Goal: Feedback & Contribution: Leave review/rating

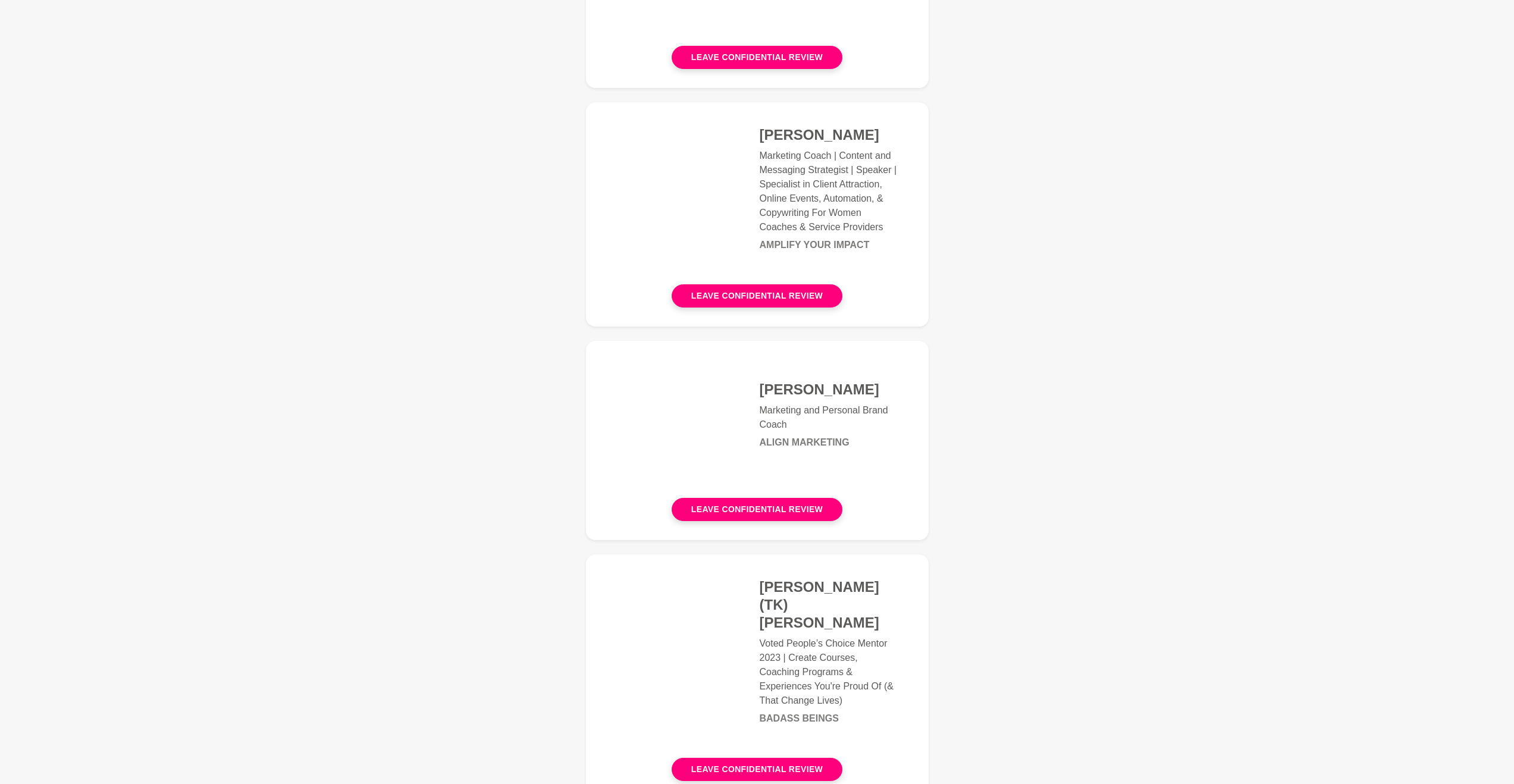
scroll to position [454, 0]
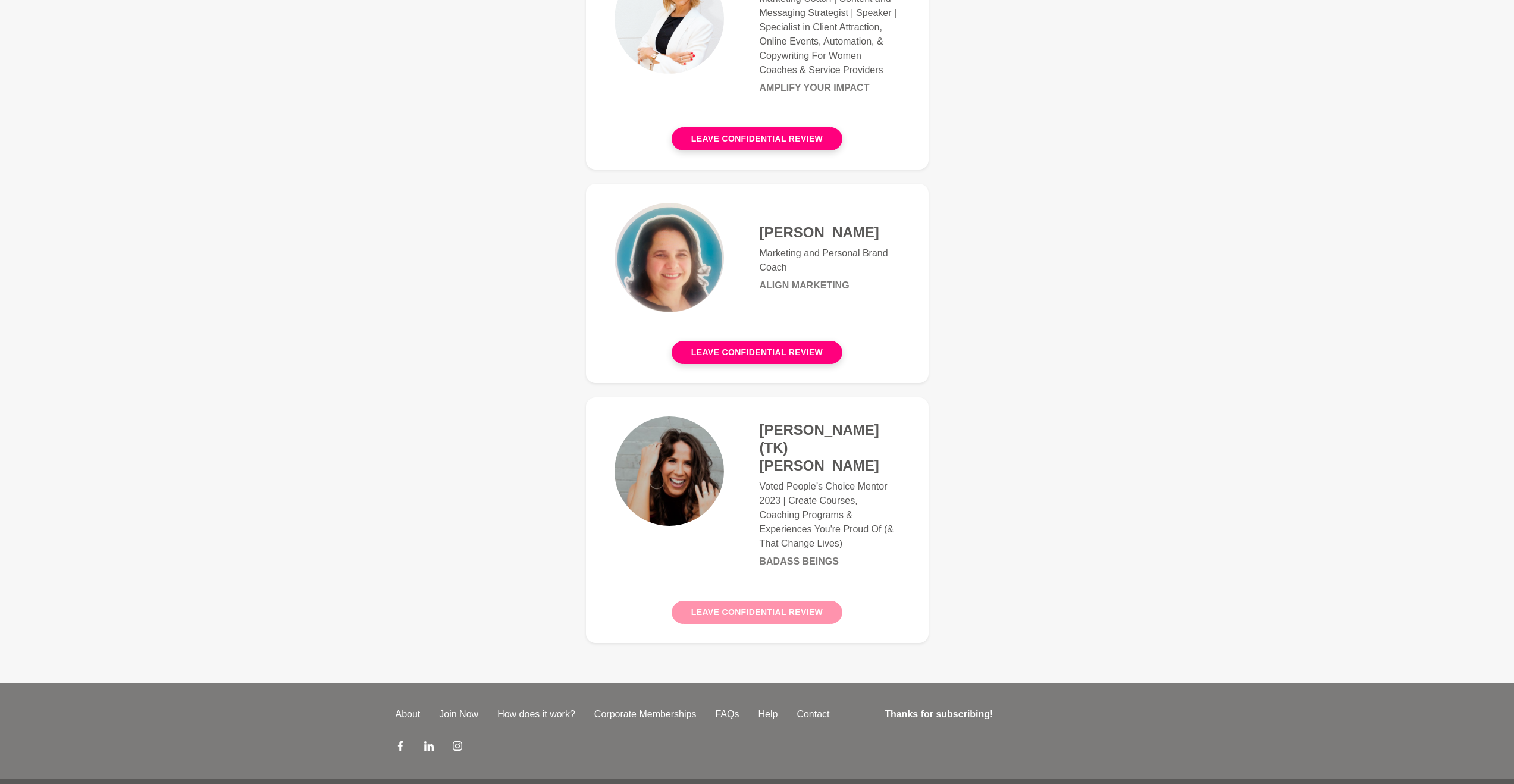
click at [793, 600] on button "Leave confidential review" at bounding box center [757, 612] width 171 height 23
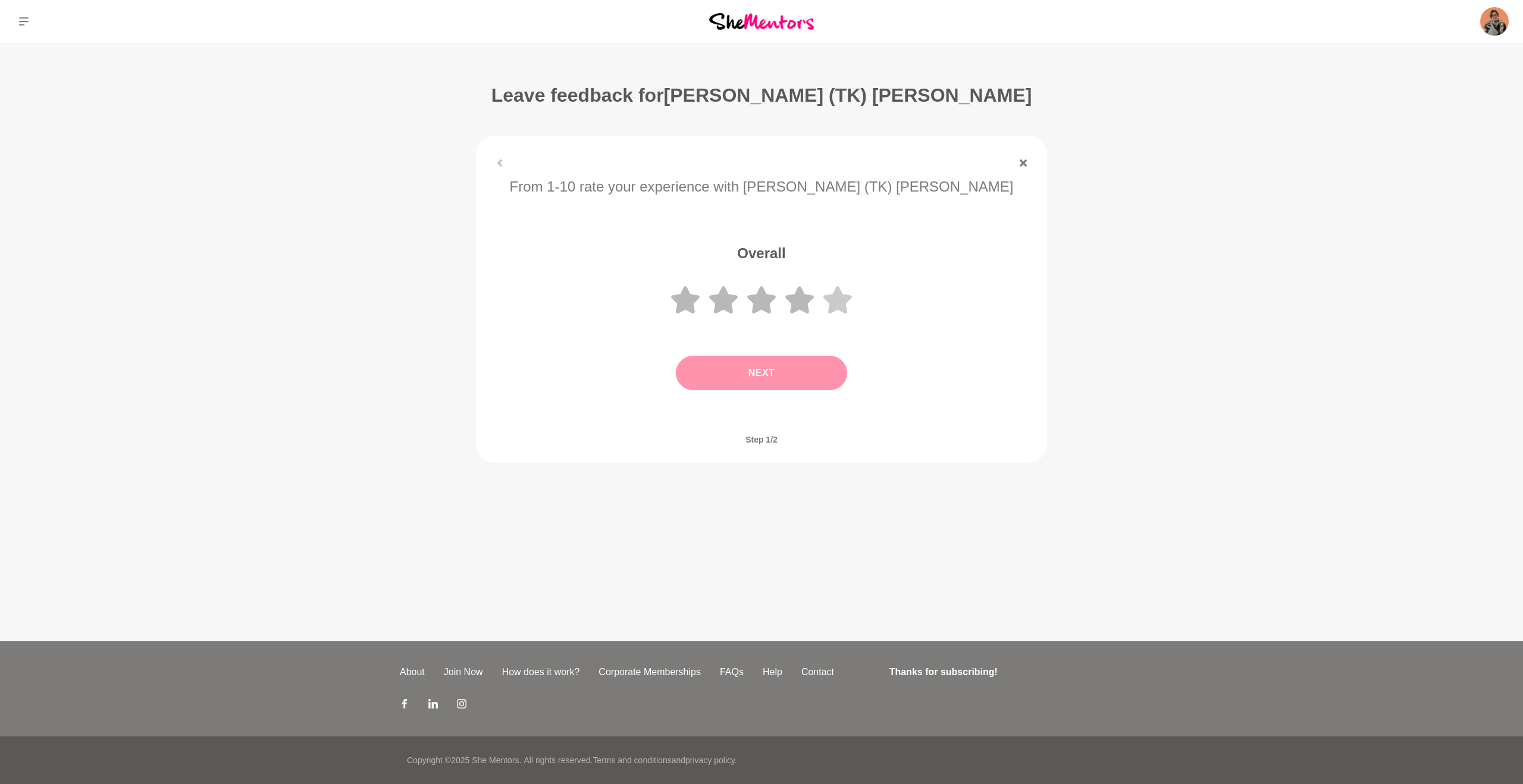
click at [837, 306] on icon at bounding box center [838, 299] width 29 height 27
click at [812, 378] on button "Next" at bounding box center [761, 372] width 171 height 35
click at [748, 383] on button "Submit Review" at bounding box center [761, 372] width 171 height 35
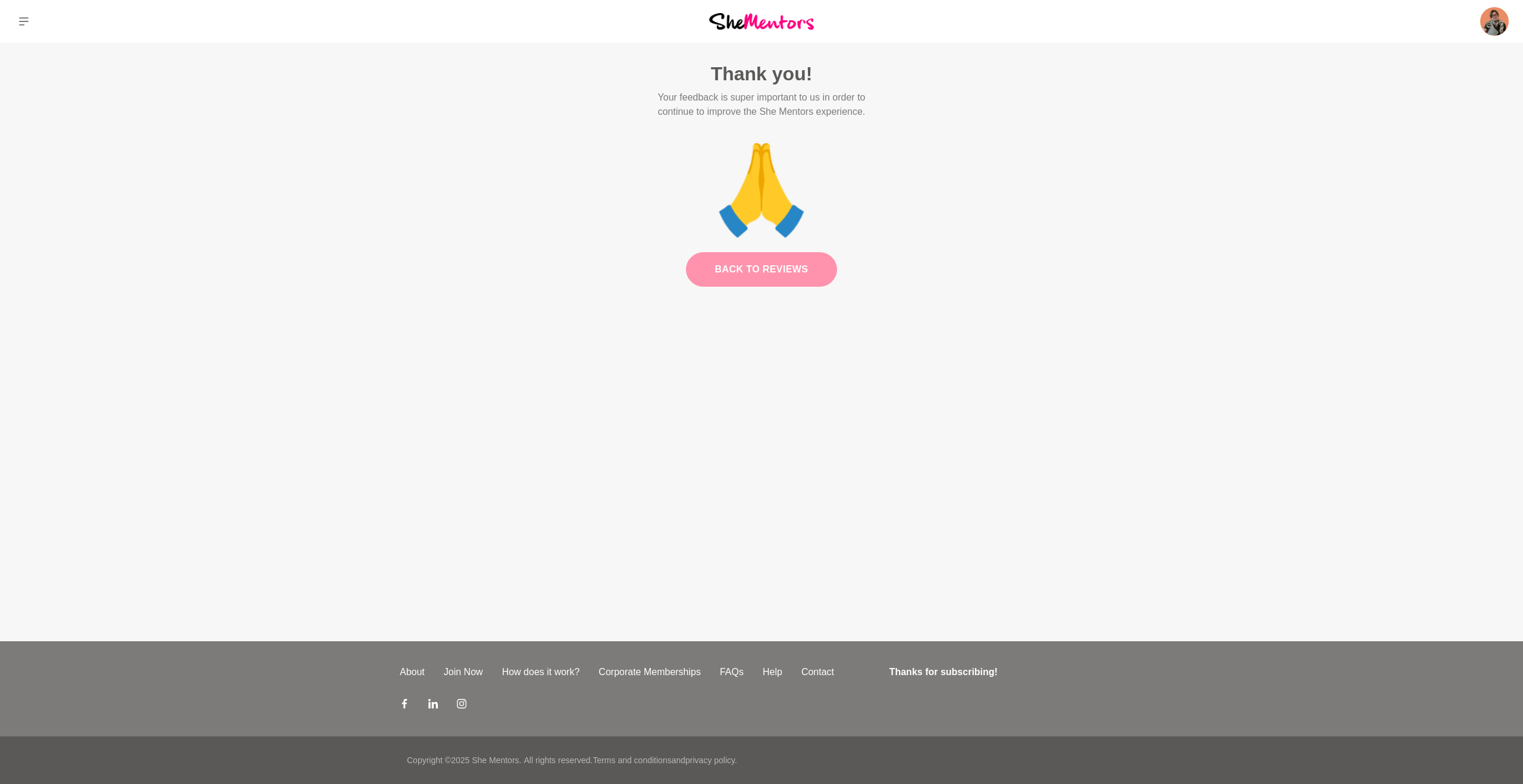
click at [767, 268] on link "Back to Reviews" at bounding box center [762, 269] width 152 height 35
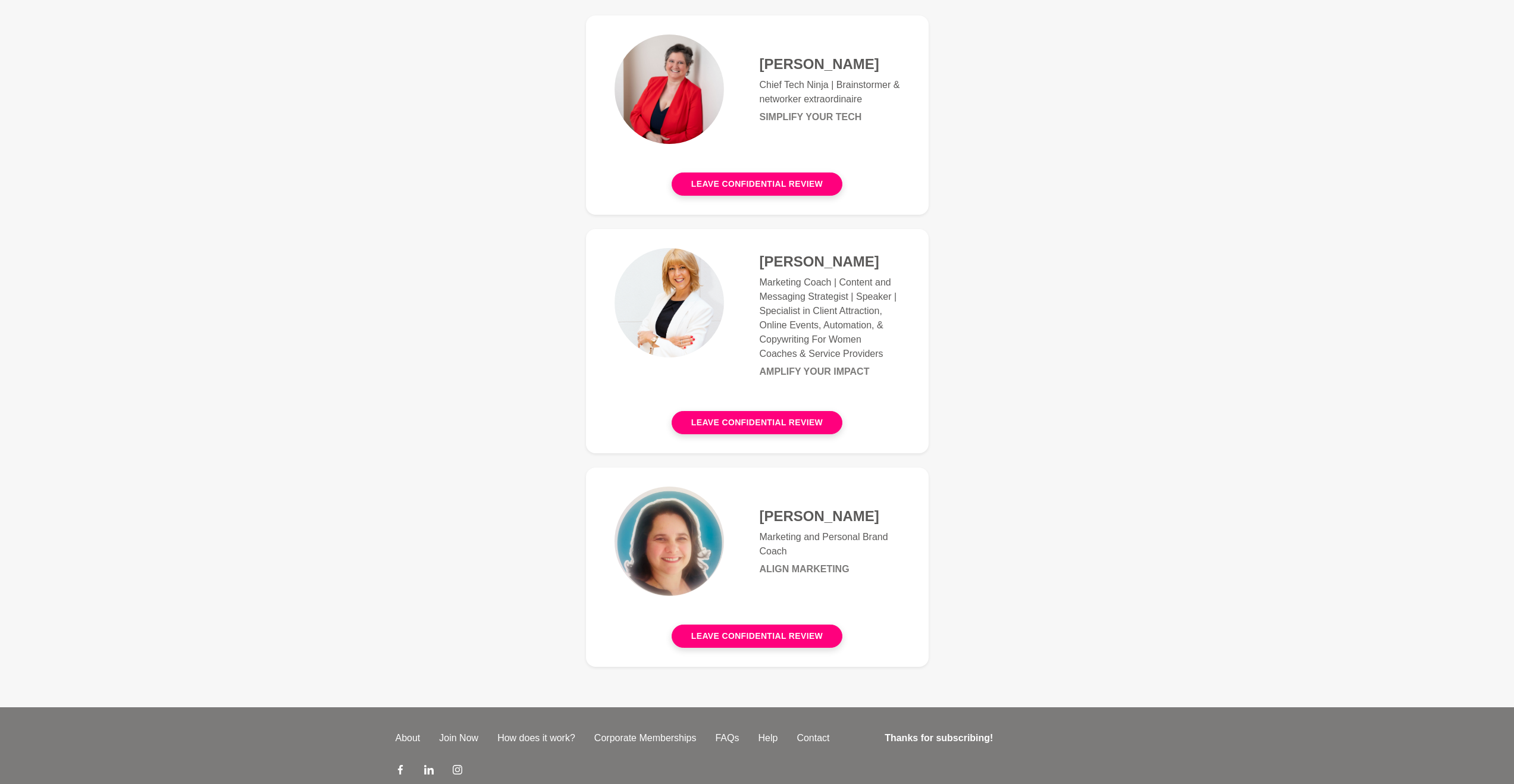
scroll to position [236, 0]
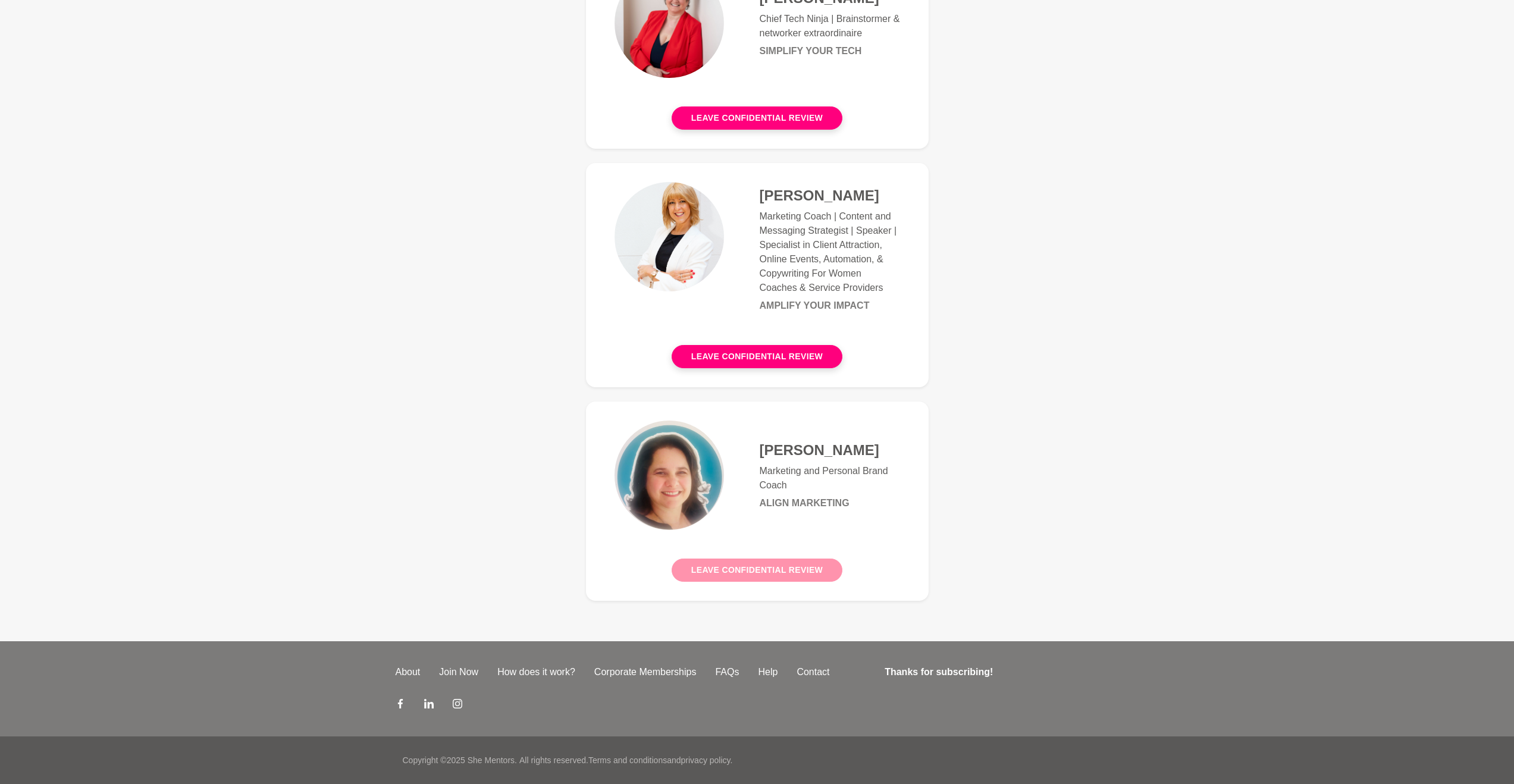
click at [747, 572] on button "Leave confidential review" at bounding box center [757, 569] width 171 height 23
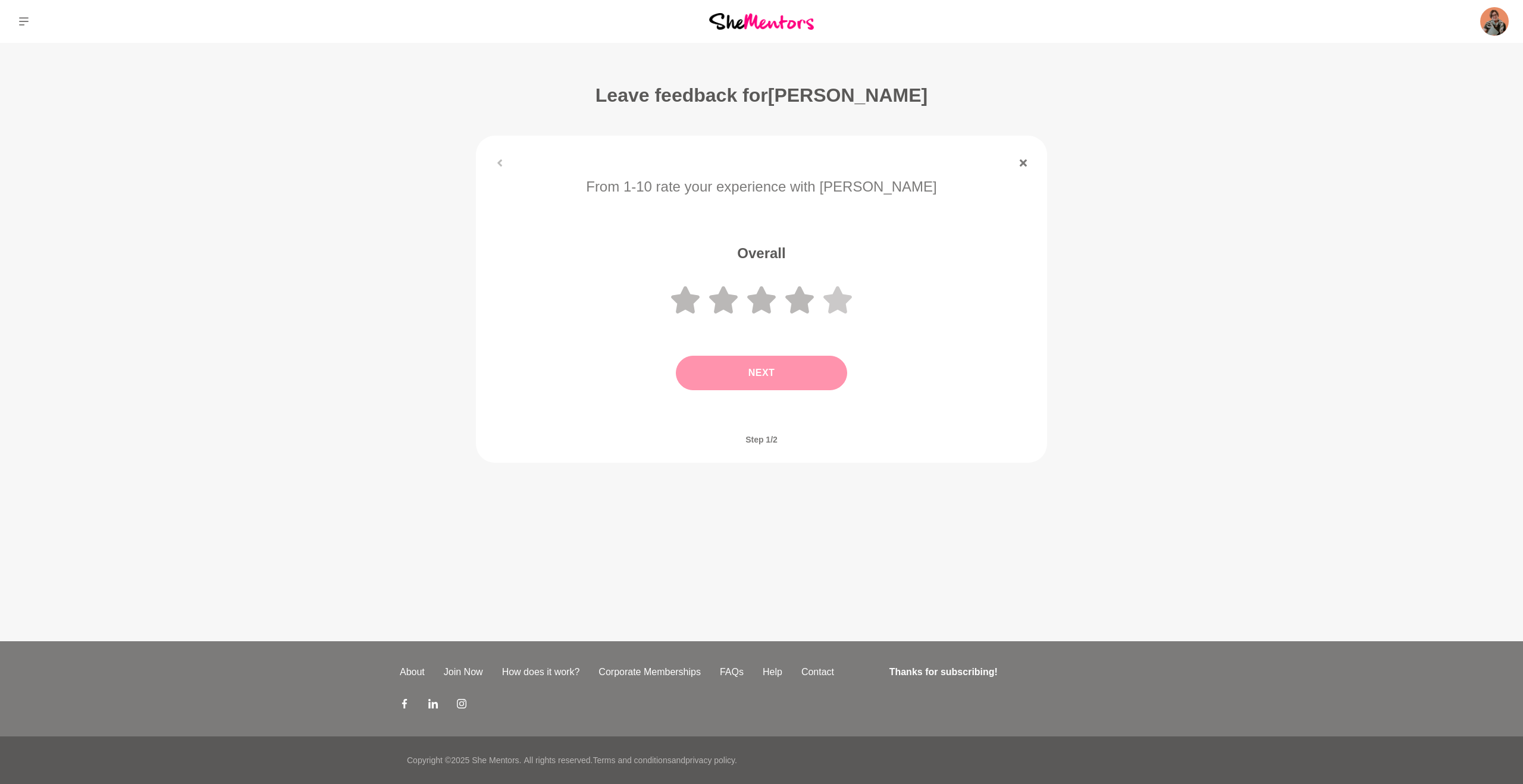
click at [844, 304] on icon at bounding box center [838, 299] width 29 height 27
click at [802, 373] on button "Next" at bounding box center [761, 372] width 171 height 35
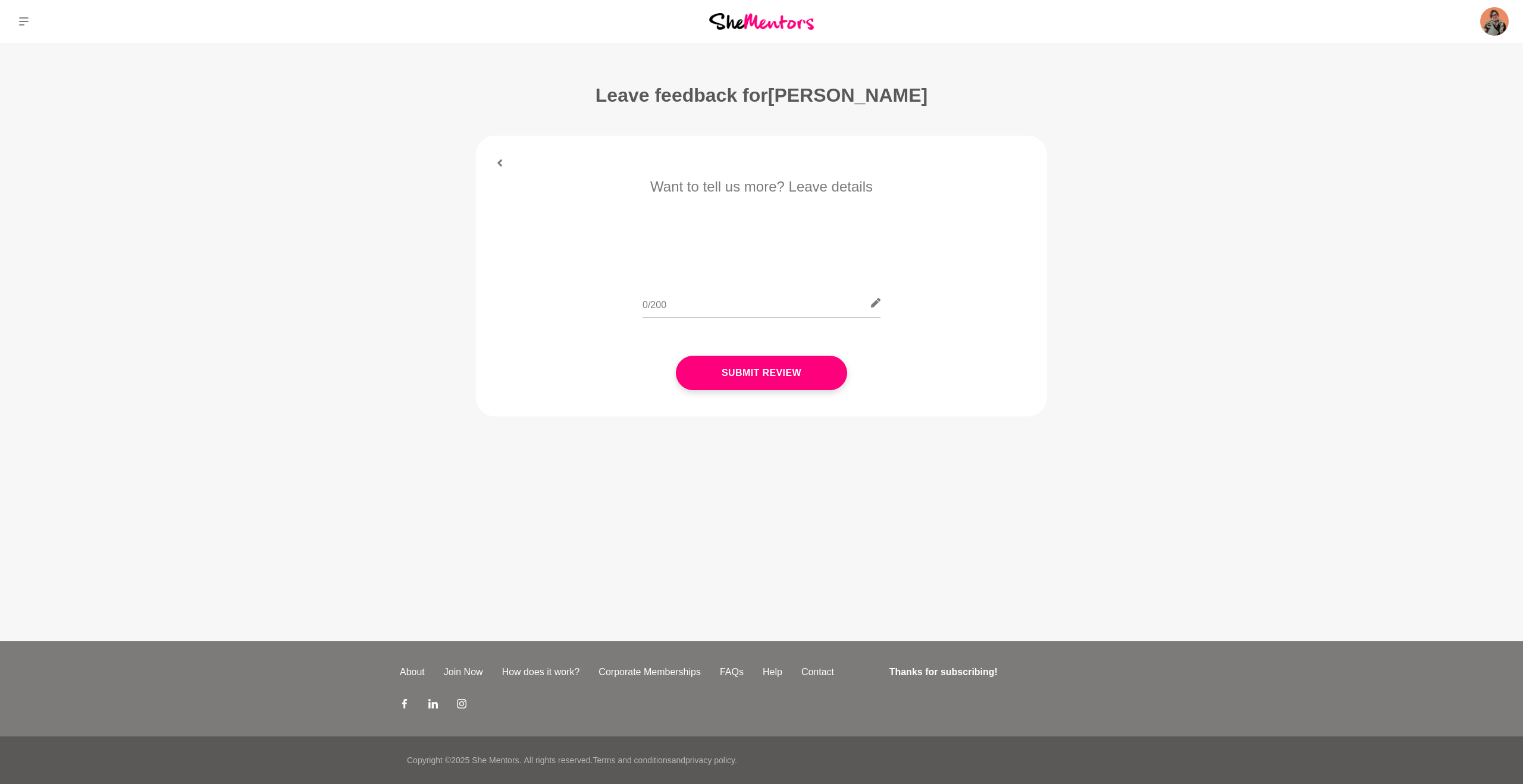
click at [802, 380] on button "Submit Review" at bounding box center [761, 372] width 171 height 35
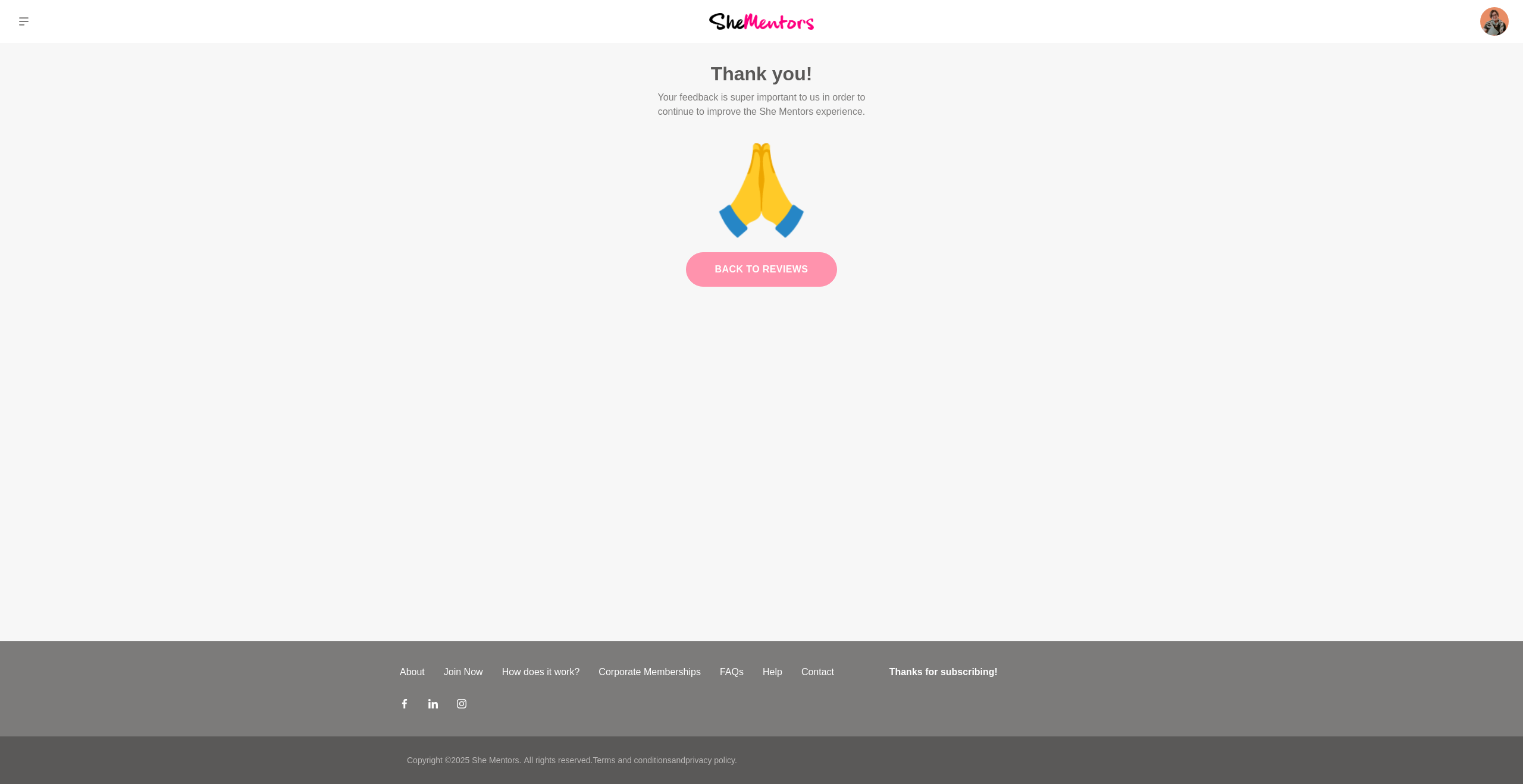
click at [733, 280] on link "Back to Reviews" at bounding box center [762, 269] width 152 height 35
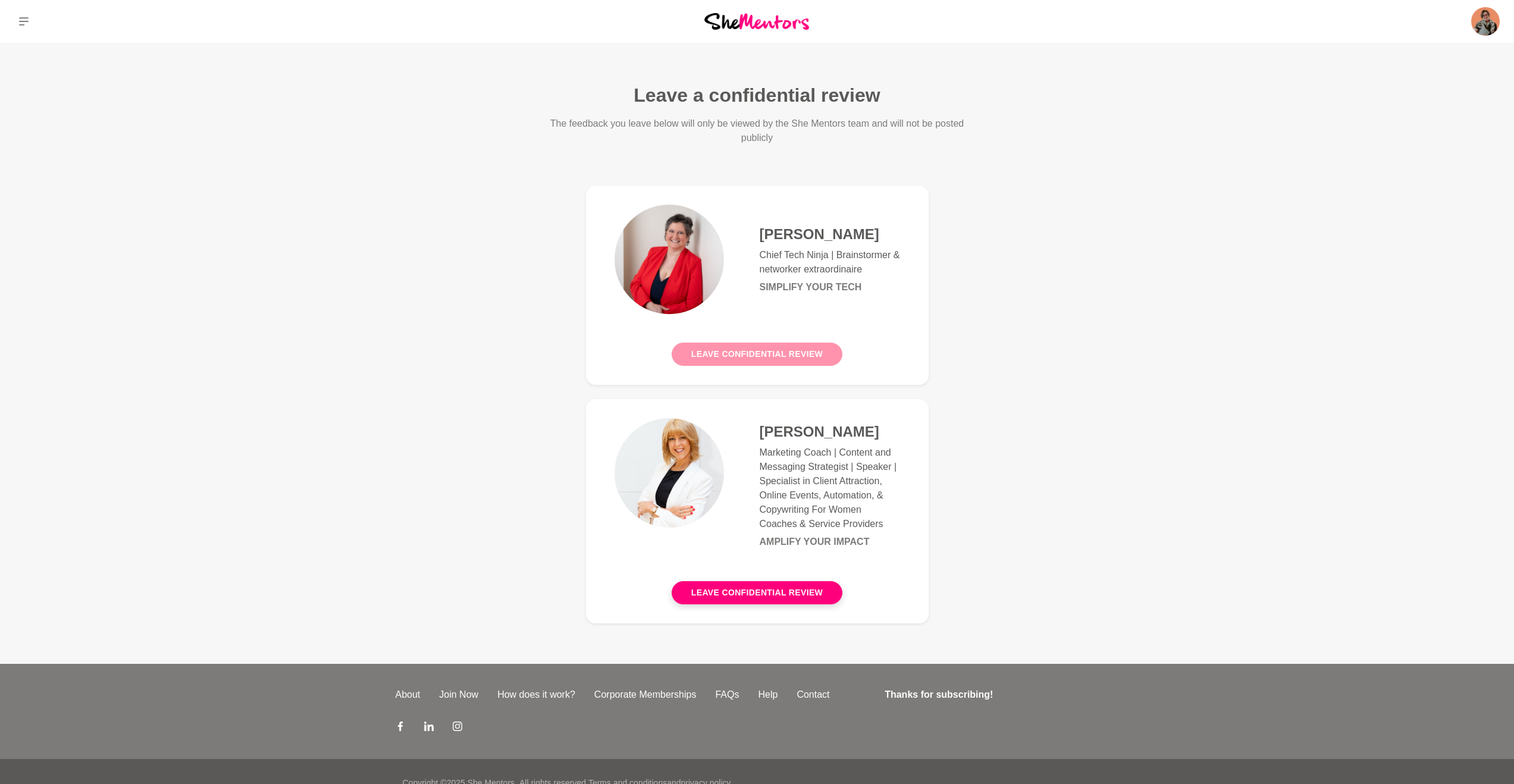
click at [809, 355] on button "Leave confidential review" at bounding box center [757, 354] width 171 height 23
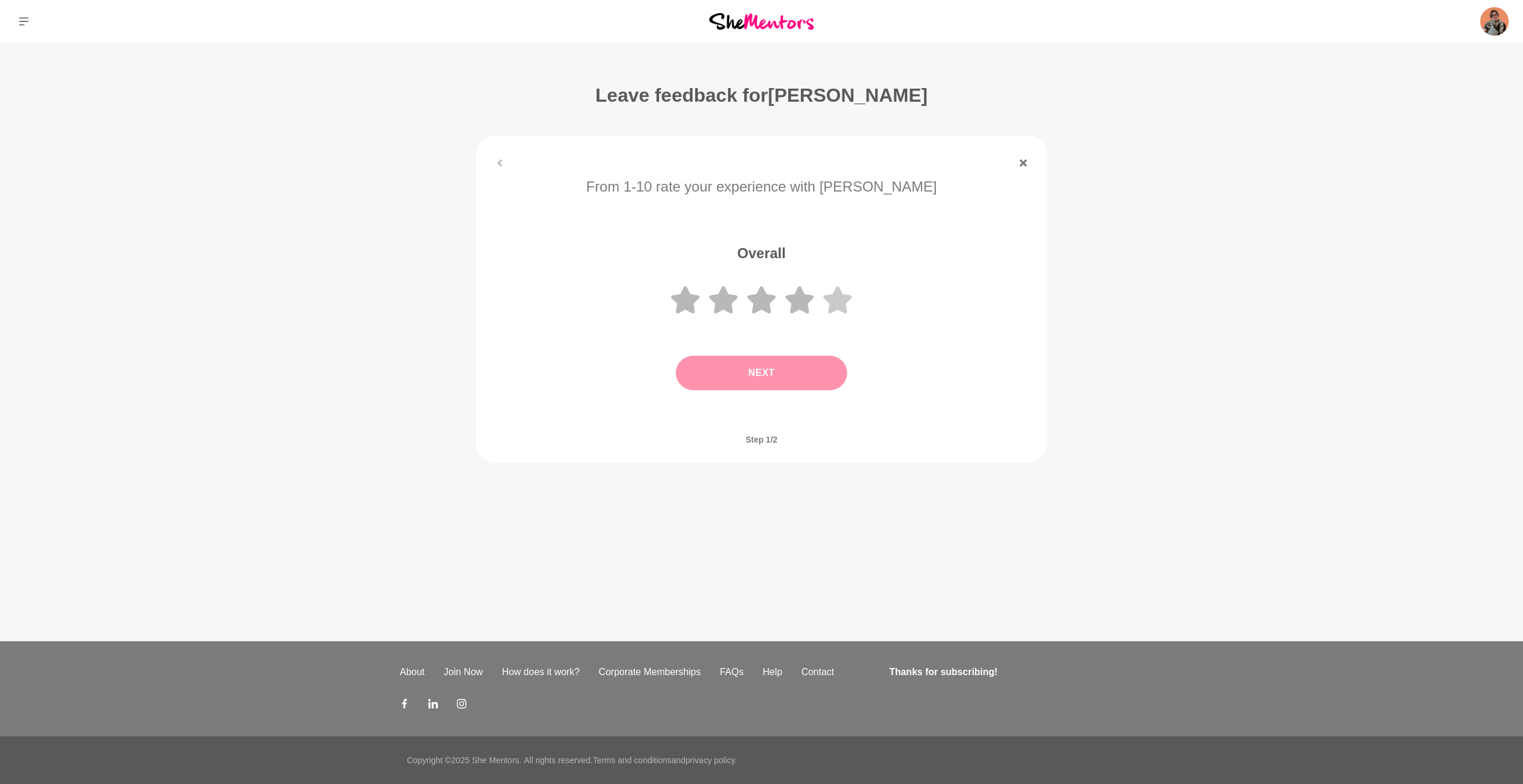
click at [830, 298] on icon at bounding box center [838, 299] width 29 height 27
click at [782, 381] on button "Next" at bounding box center [761, 372] width 171 height 35
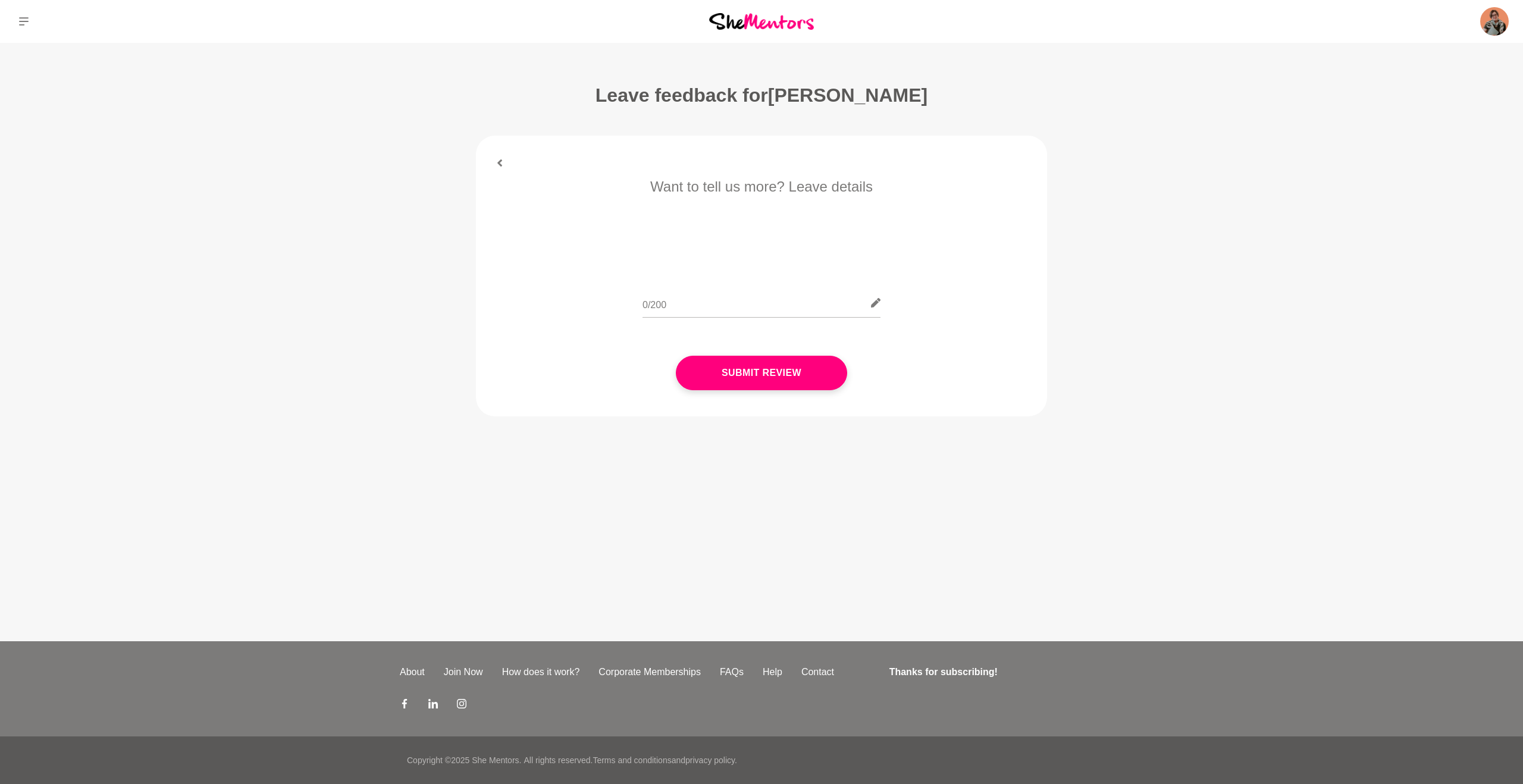
click at [754, 382] on button "Submit Review" at bounding box center [761, 372] width 171 height 35
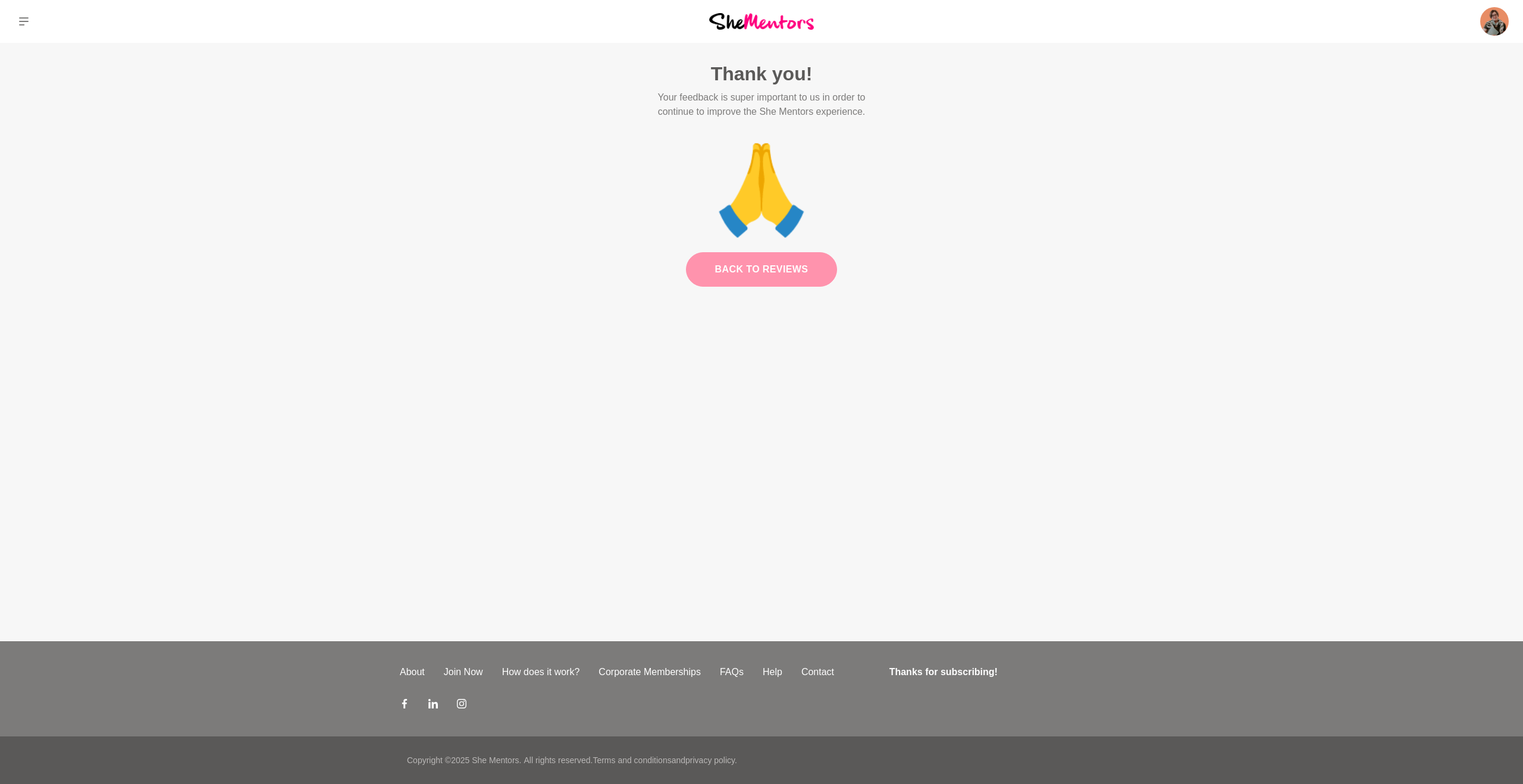
click at [755, 264] on link "Back to Reviews" at bounding box center [762, 269] width 152 height 35
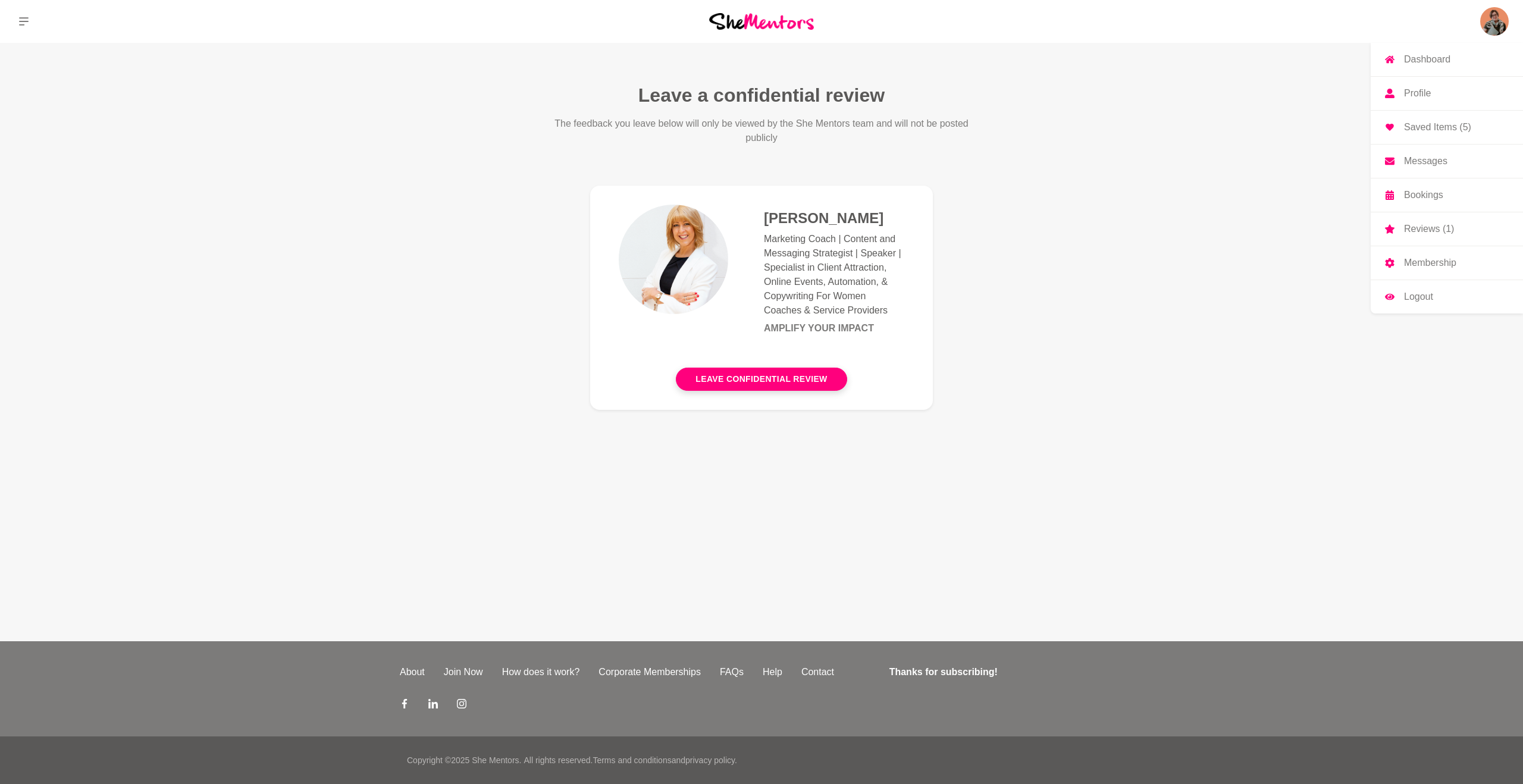
click at [1416, 230] on p "Reviews (1)" at bounding box center [1429, 229] width 50 height 10
click at [1422, 227] on p "Reviews (1)" at bounding box center [1429, 229] width 50 height 10
click at [1493, 24] on img at bounding box center [1494, 21] width 29 height 29
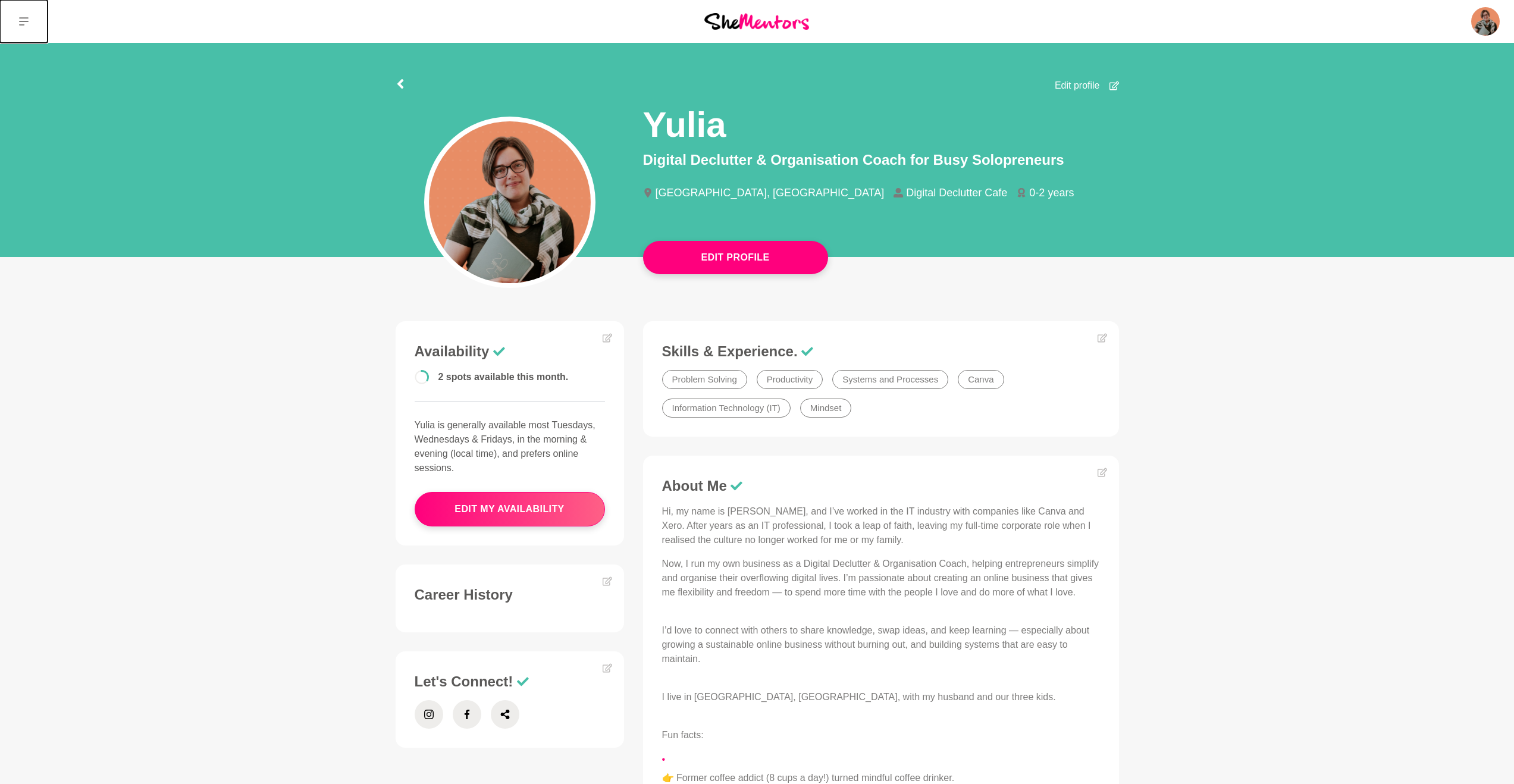
click at [21, 17] on icon at bounding box center [24, 21] width 10 height 8
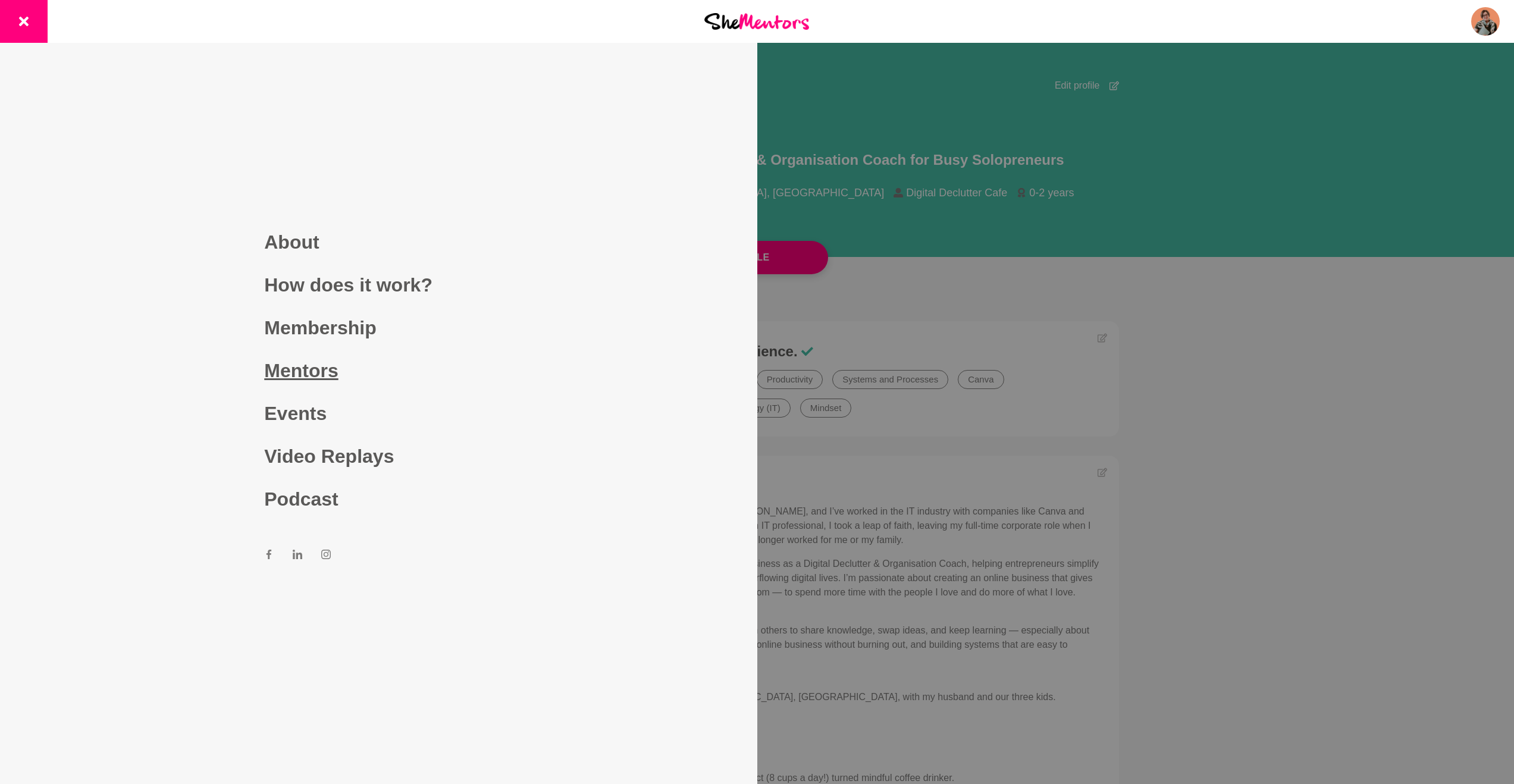
click at [289, 373] on link "Mentors" at bounding box center [378, 371] width 228 height 43
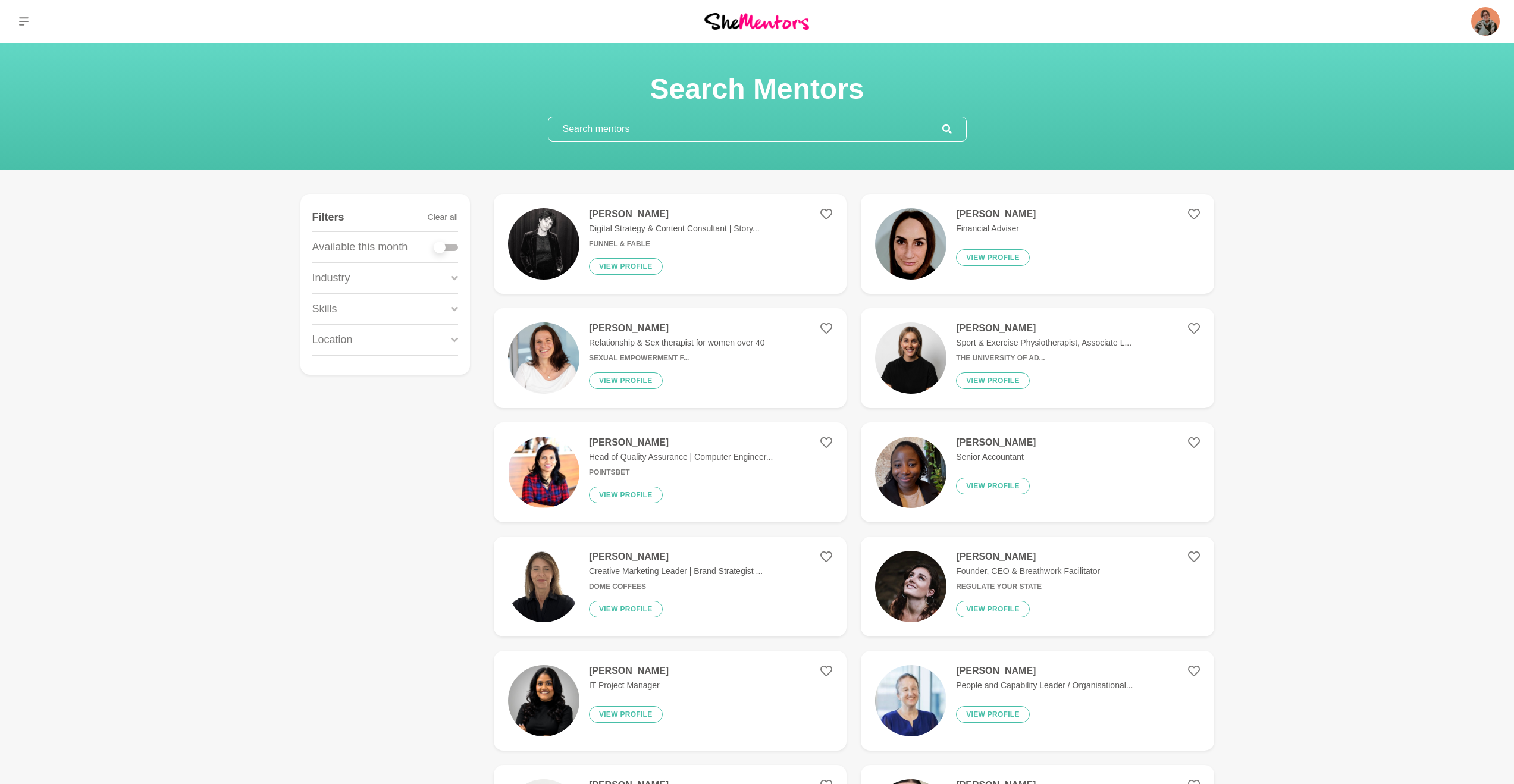
click at [573, 130] on input "text" at bounding box center [746, 129] width 394 height 24
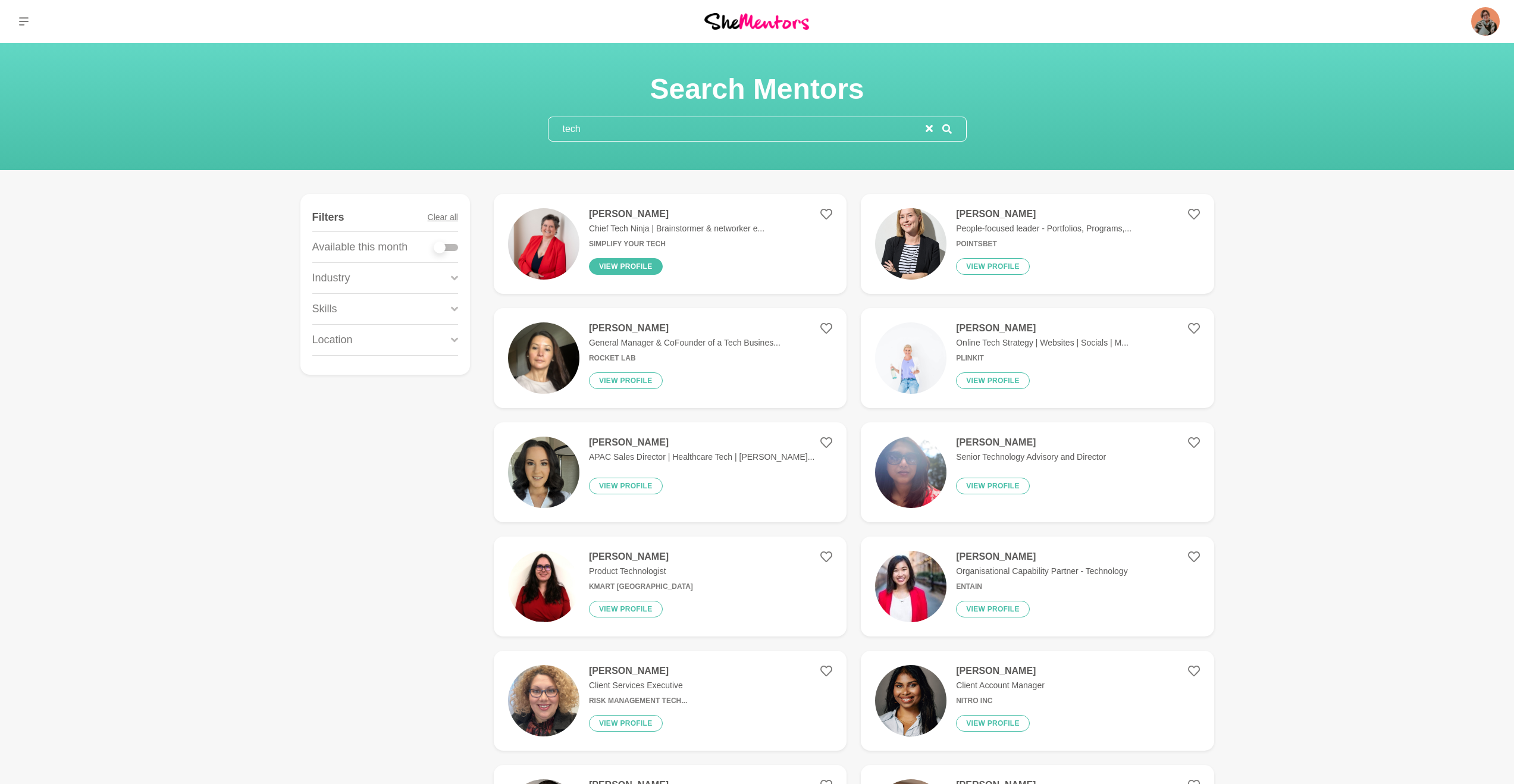
type input "tech"
click at [636, 273] on button "View profile" at bounding box center [626, 267] width 74 height 16
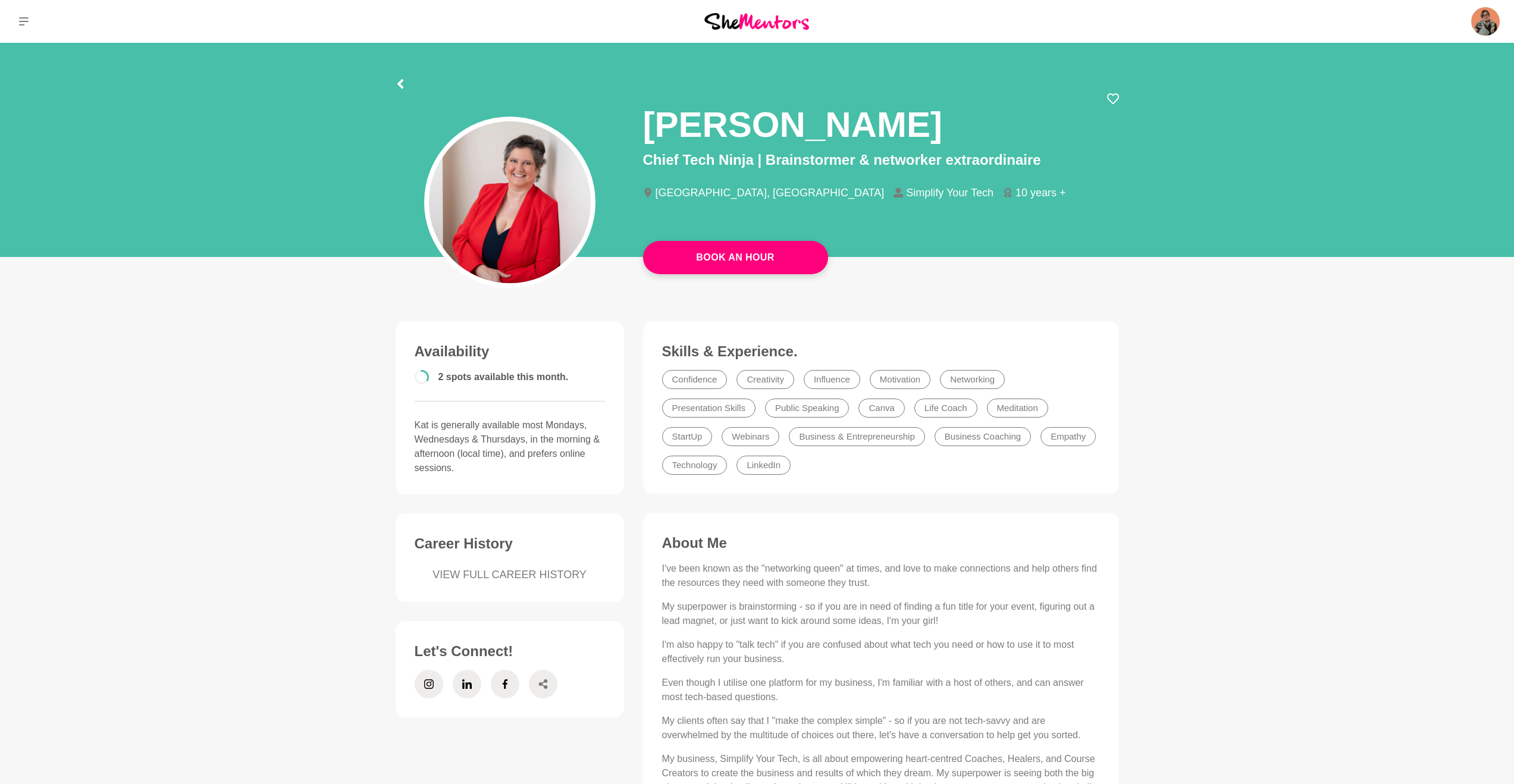
click at [547, 687] on span at bounding box center [543, 683] width 29 height 29
click at [403, 85] on icon at bounding box center [400, 84] width 10 height 10
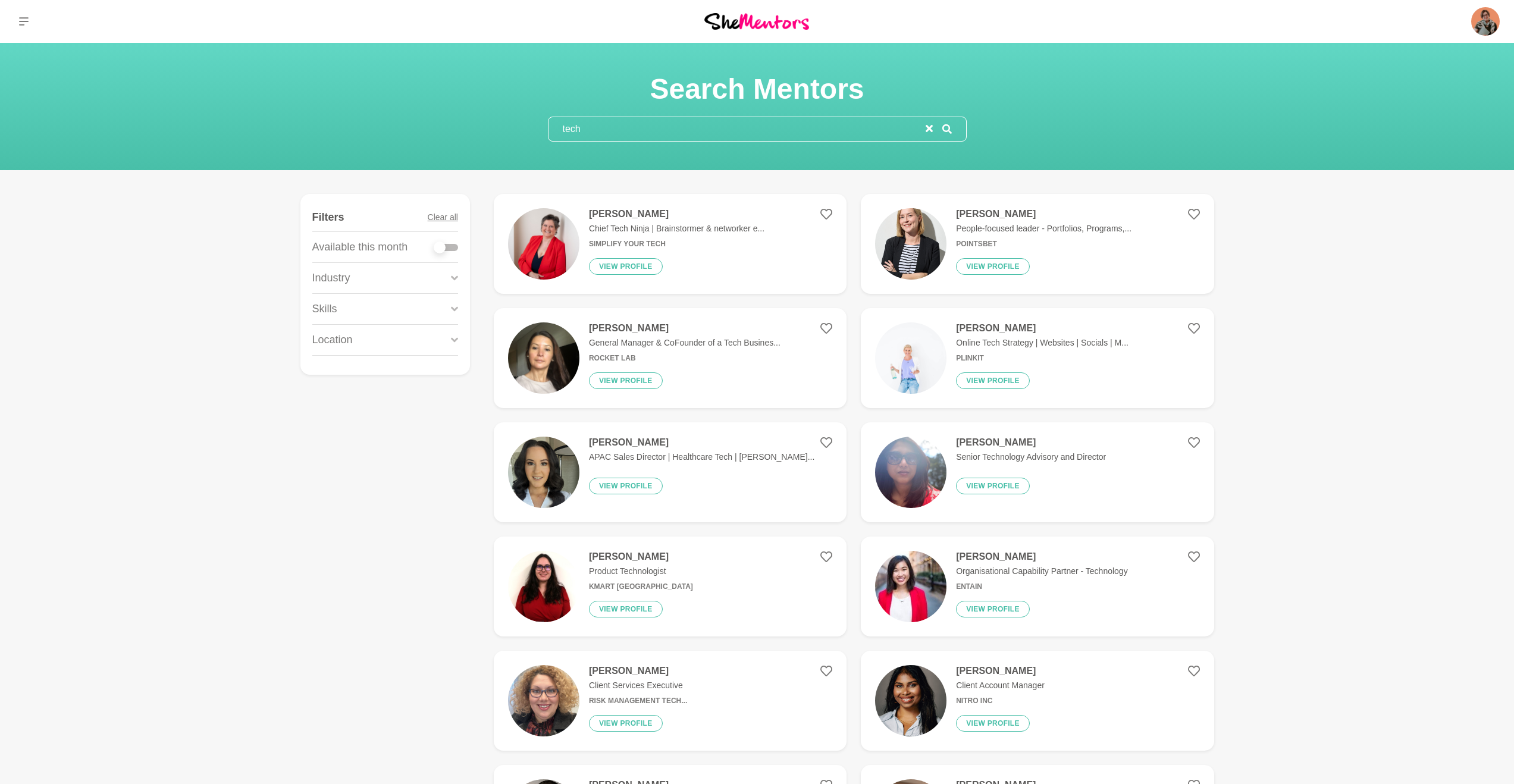
click at [542, 226] on img at bounding box center [544, 244] width 71 height 71
